Goal: Task Accomplishment & Management: Use online tool/utility

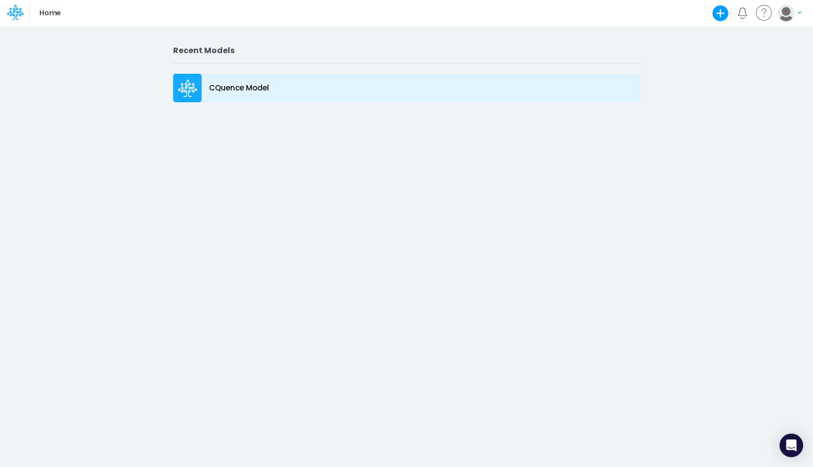
click at [211, 77] on div "CQuence Model" at bounding box center [406, 88] width 467 height 29
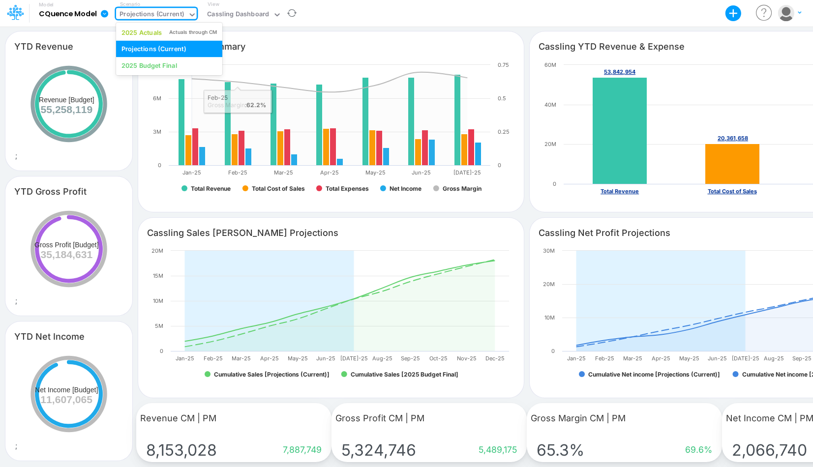
click at [130, 10] on div "Projections (Current)" at bounding box center [151, 14] width 64 height 11
click at [146, 39] on div "2025 Actuals Actuals through CM" at bounding box center [169, 32] width 106 height 16
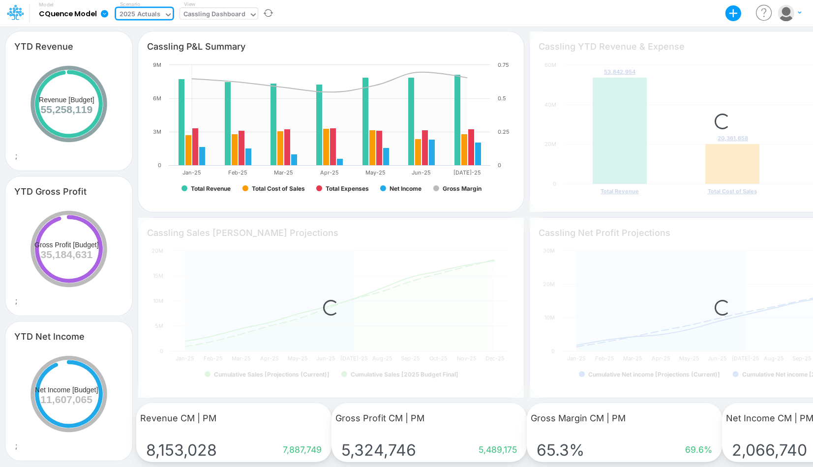
click at [209, 17] on div "Cassling Dashboard" at bounding box center [214, 14] width 62 height 11
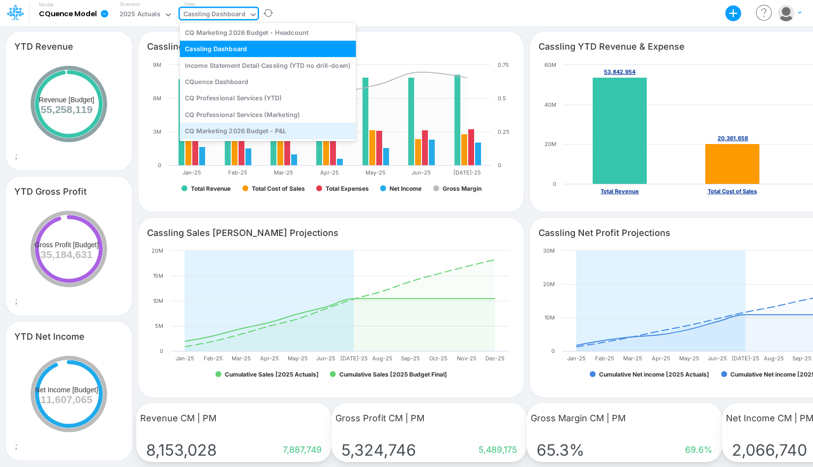
click at [227, 132] on div "CQ Marketing 2026 Budget - P&L" at bounding box center [268, 131] width 176 height 16
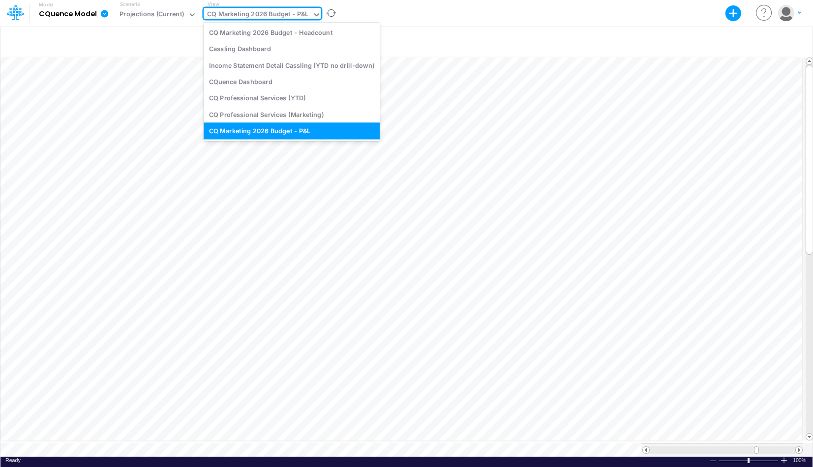
click at [236, 12] on div "CQ Marketing 2026 Budget - P&L" at bounding box center [257, 14] width 101 height 11
click at [273, 115] on div "CQ Professional Services (Marketing)" at bounding box center [292, 114] width 176 height 16
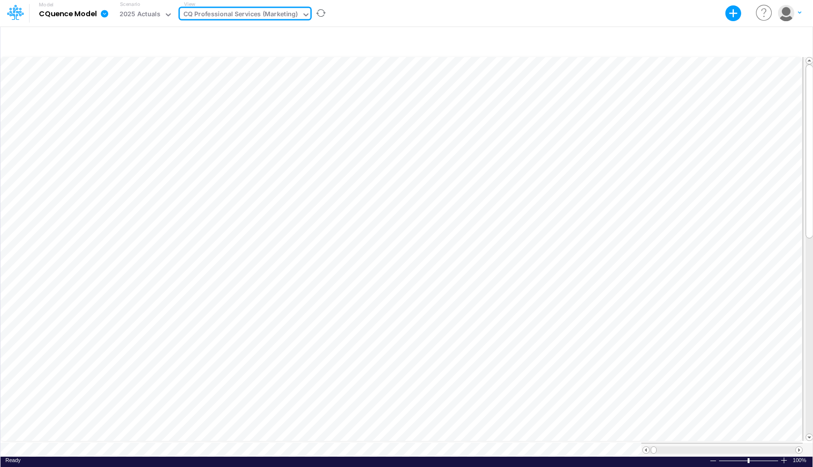
click at [266, 12] on div "CQ Professional Services (Marketing)" at bounding box center [240, 14] width 115 height 11
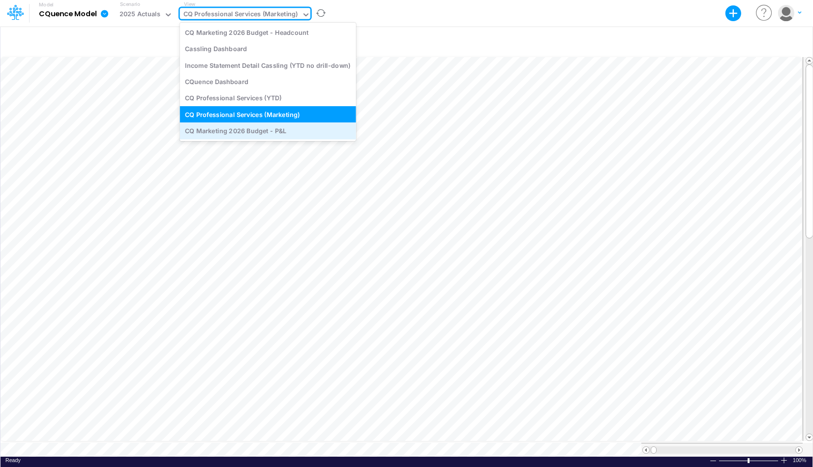
click at [257, 130] on div "CQ Marketing 2026 Budget - P&L" at bounding box center [268, 131] width 176 height 16
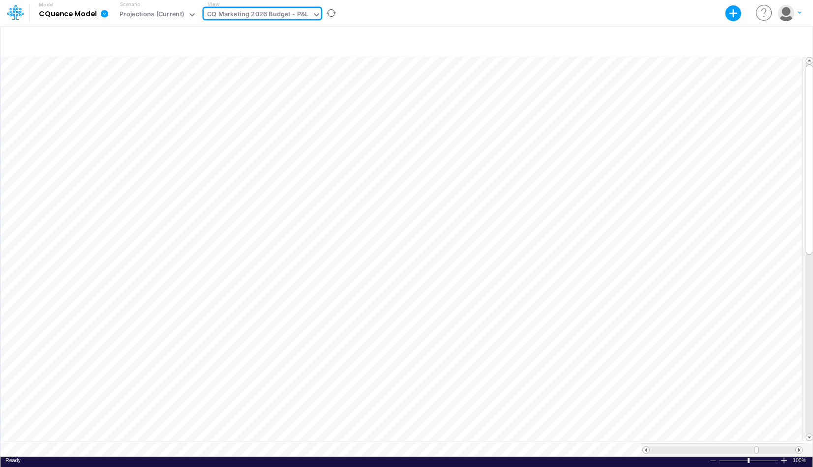
click at [264, 16] on div "CQ Marketing 2026 Budget - P&L" at bounding box center [257, 14] width 101 height 11
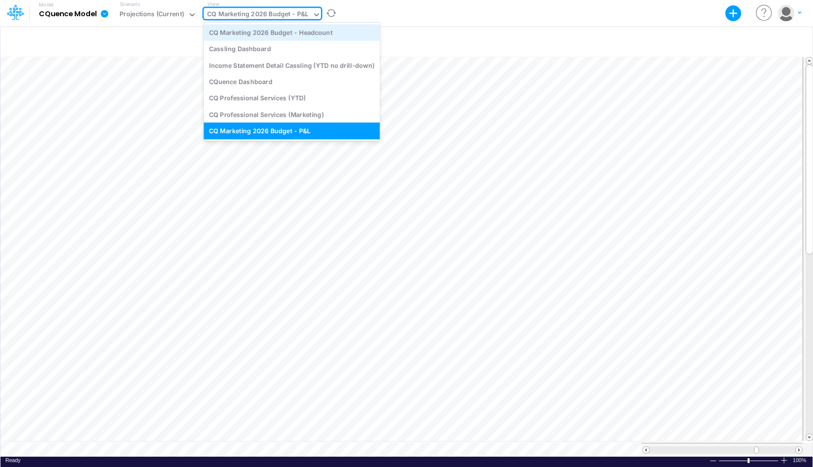
click at [260, 26] on div "CQ Marketing 2026 Budget - Headcount" at bounding box center [292, 32] width 176 height 16
